Goal: Task Accomplishment & Management: Use online tool/utility

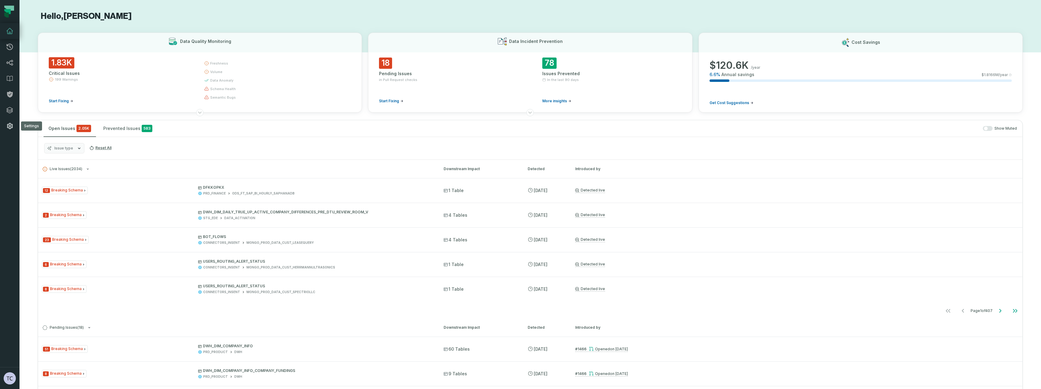
click at [7, 122] on icon at bounding box center [9, 125] width 7 height 7
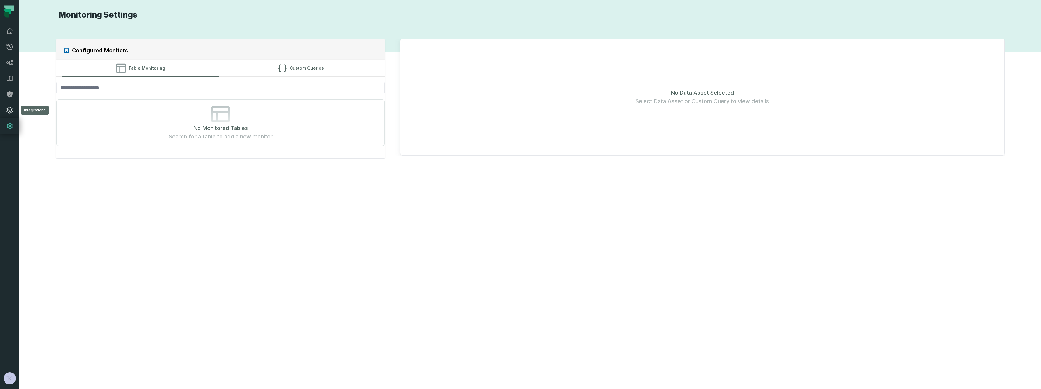
click at [9, 110] on icon at bounding box center [10, 110] width 6 height 6
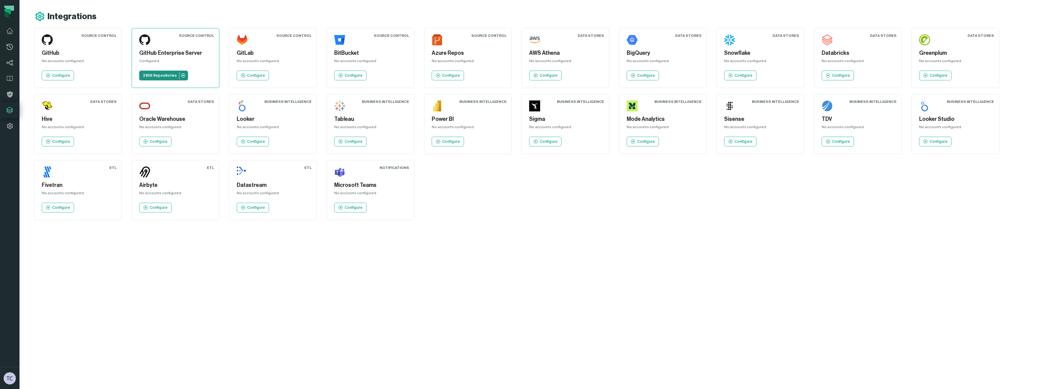
click at [184, 78] on link "2856 Repositories" at bounding box center [163, 76] width 49 height 10
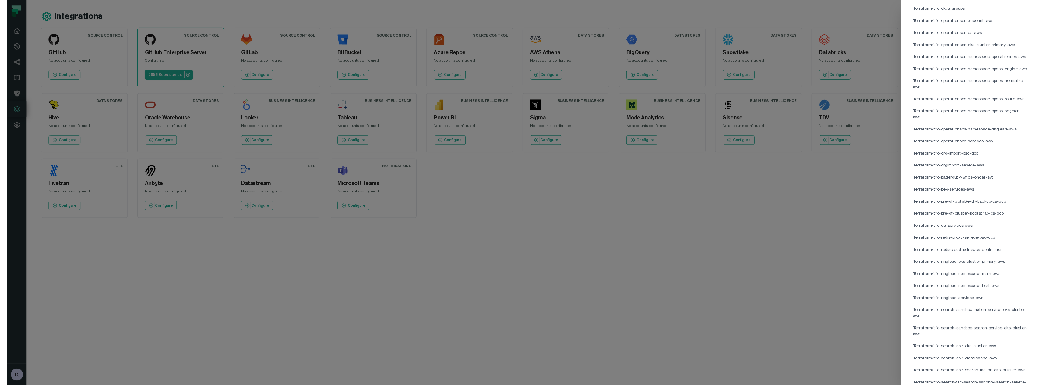
scroll to position [34869, 0]
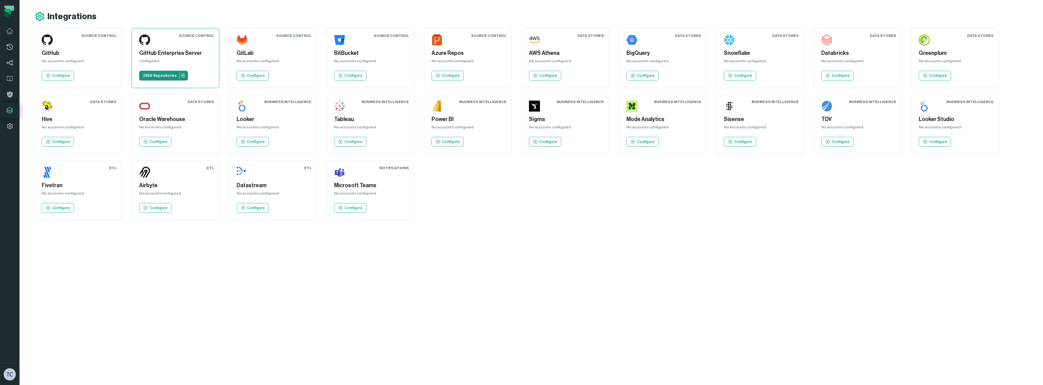
click at [161, 75] on p "2856 Repositories" at bounding box center [160, 75] width 34 height 5
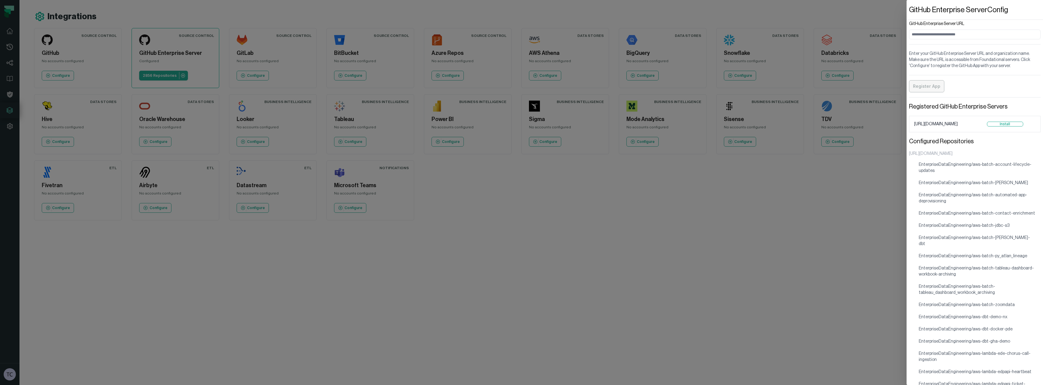
click at [520, 35] on input "GitHub Enterprise Server URL" at bounding box center [975, 35] width 132 height 10
click at [520, 124] on button "Install" at bounding box center [1005, 124] width 36 height 5
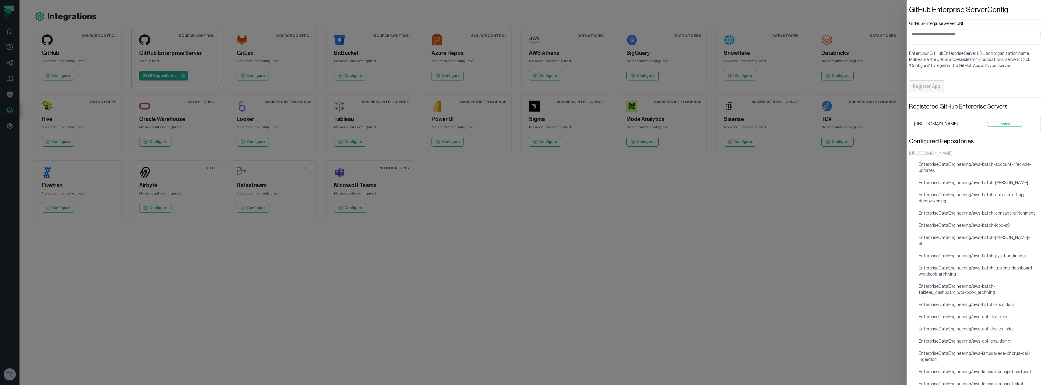
click at [520, 152] on div "https://git.zoominfo.com" at bounding box center [975, 153] width 132 height 6
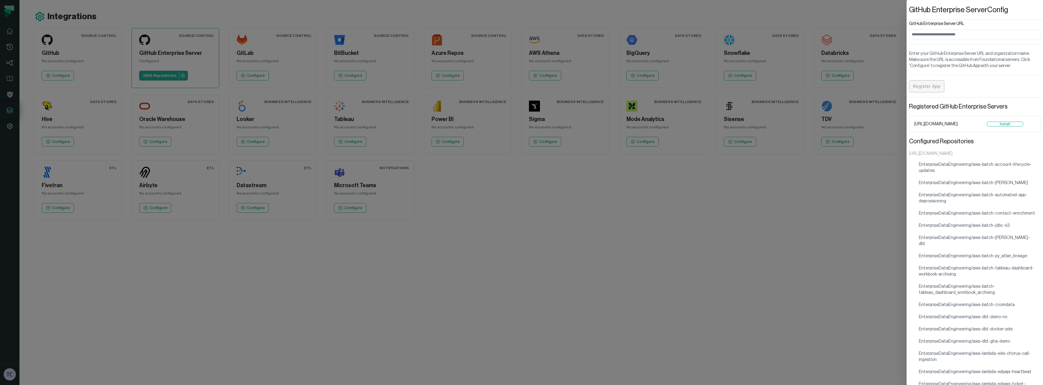
drag, startPoint x: 997, startPoint y: 126, endPoint x: 988, endPoint y: 75, distance: 52.3
click at [520, 37] on input "GitHub Enterprise Server URL" at bounding box center [975, 35] width 132 height 10
click at [520, 36] on input "GitHub Enterprise Server URL" at bounding box center [975, 35] width 132 height 10
click at [520, 122] on button "Install" at bounding box center [1005, 124] width 36 height 5
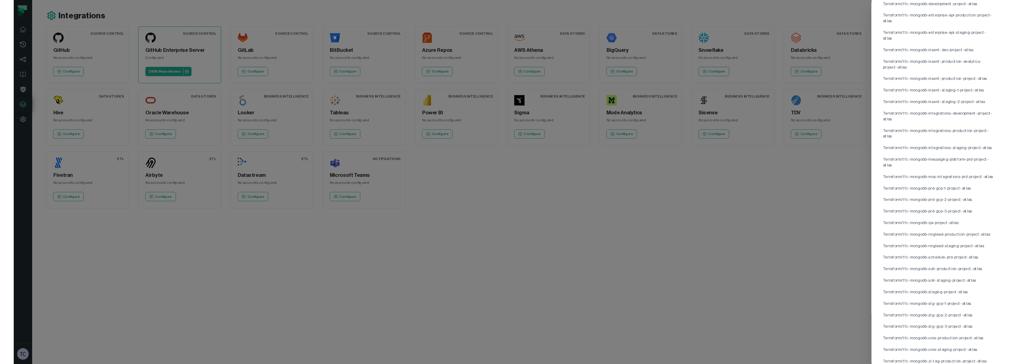
scroll to position [34873, 0]
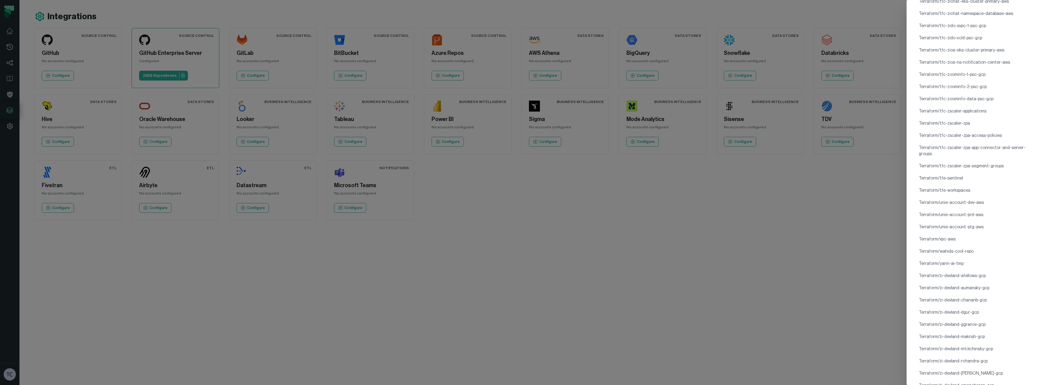
drag, startPoint x: 986, startPoint y: 375, endPoint x: 928, endPoint y: 334, distance: 70.6
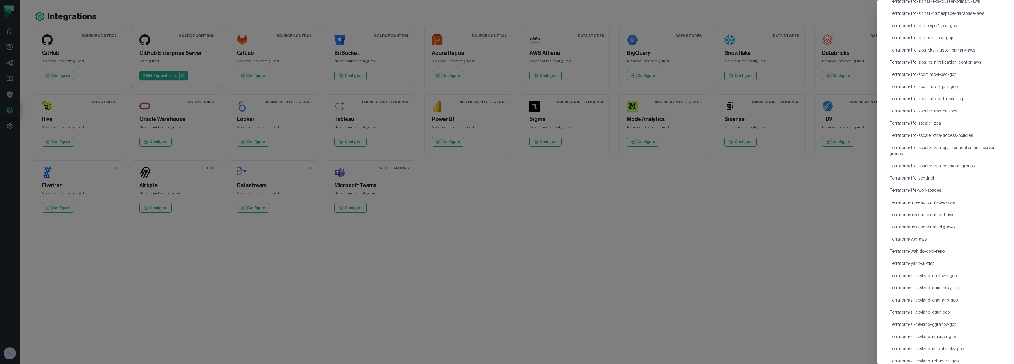
scroll to position [34894, 0]
click at [520, 161] on dialog "GitHub Enterprise Server Config GitHub Enterprise Server URL Enter your GitHub …" at bounding box center [945, 182] width 136 height 364
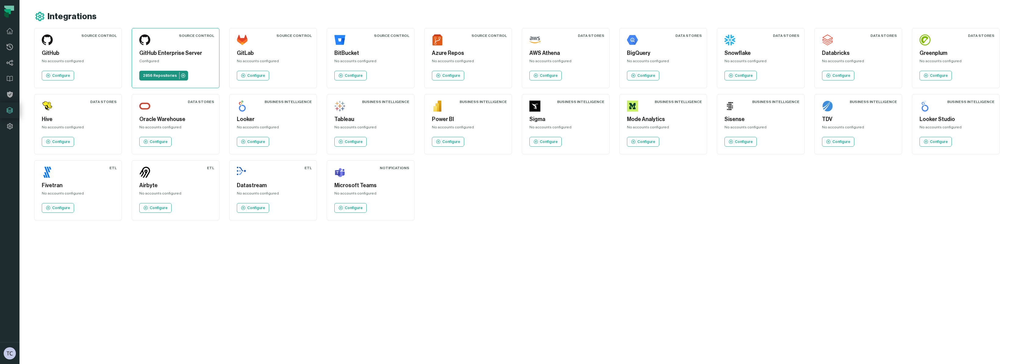
click at [182, 76] on icon at bounding box center [183, 75] width 5 height 5
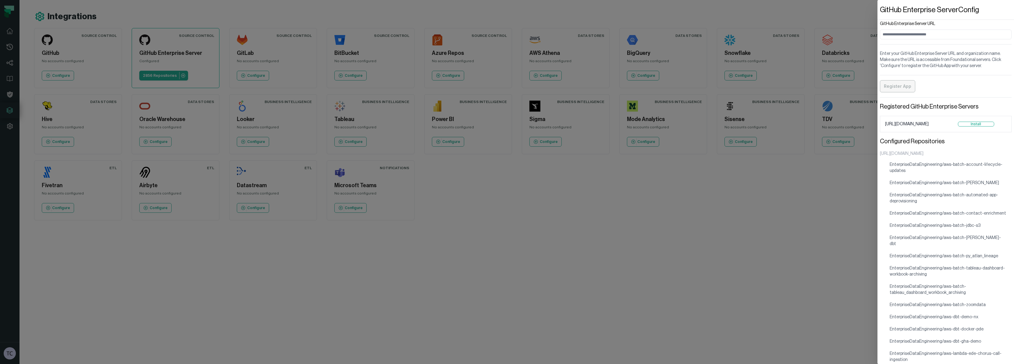
drag, startPoint x: 934, startPoint y: 153, endPoint x: 879, endPoint y: 153, distance: 54.5
click at [520, 153] on div "GitHub Enterprise Server Config GitHub Enterprise Server URL Enter your GitHub …" at bounding box center [945, 182] width 136 height 364
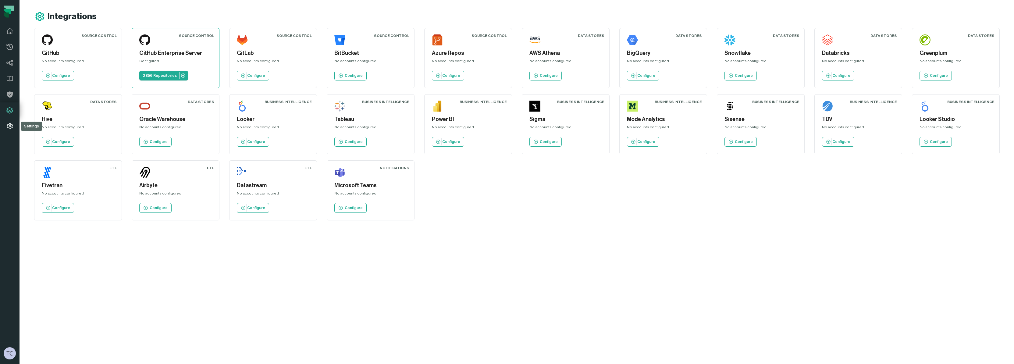
click at [9, 127] on icon at bounding box center [9, 125] width 7 height 7
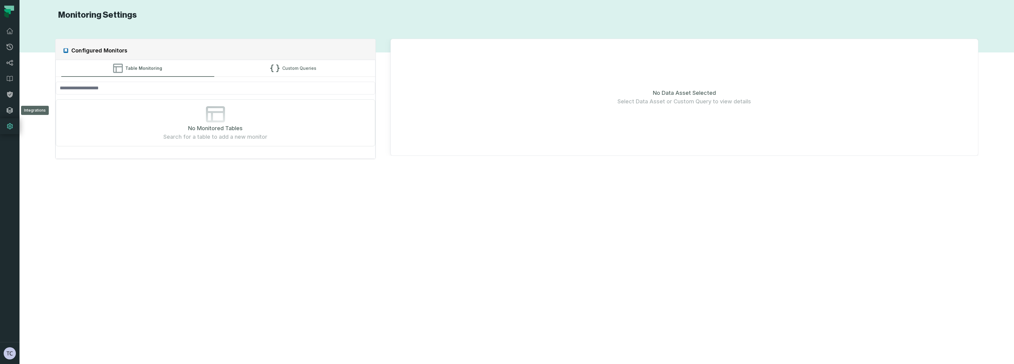
click at [12, 107] on icon at bounding box center [9, 110] width 7 height 7
